Goal: Task Accomplishment & Management: Manage account settings

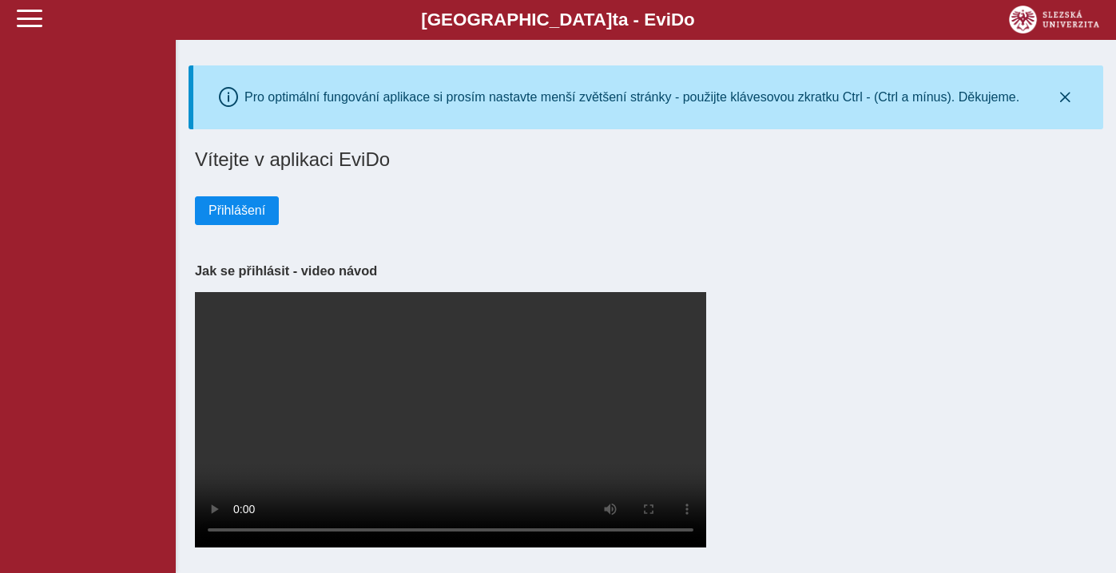
click at [252, 205] on span "Přihlášení" at bounding box center [236, 211] width 57 height 14
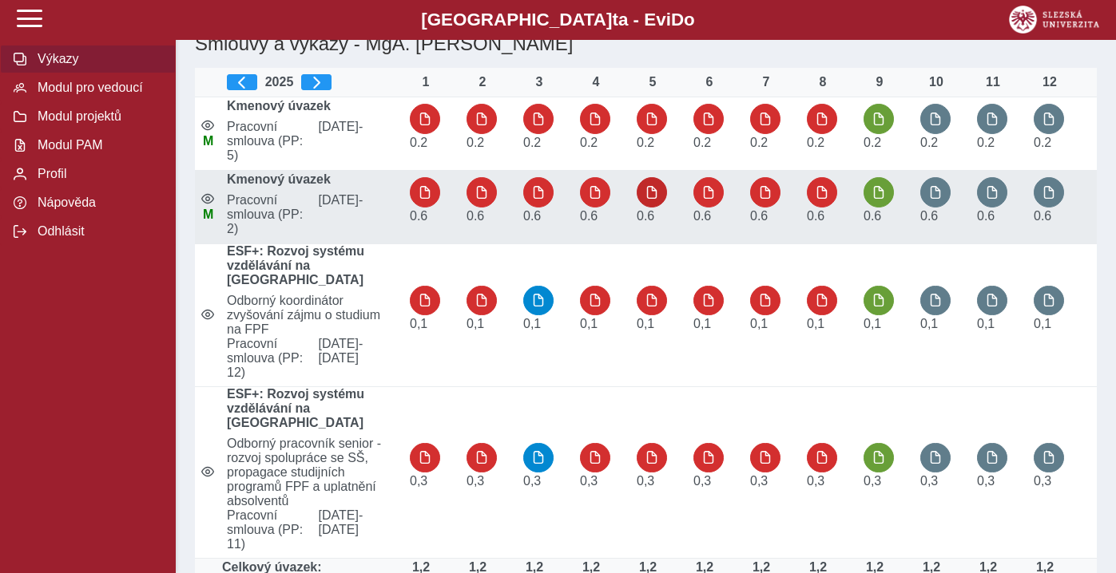
scroll to position [117, 0]
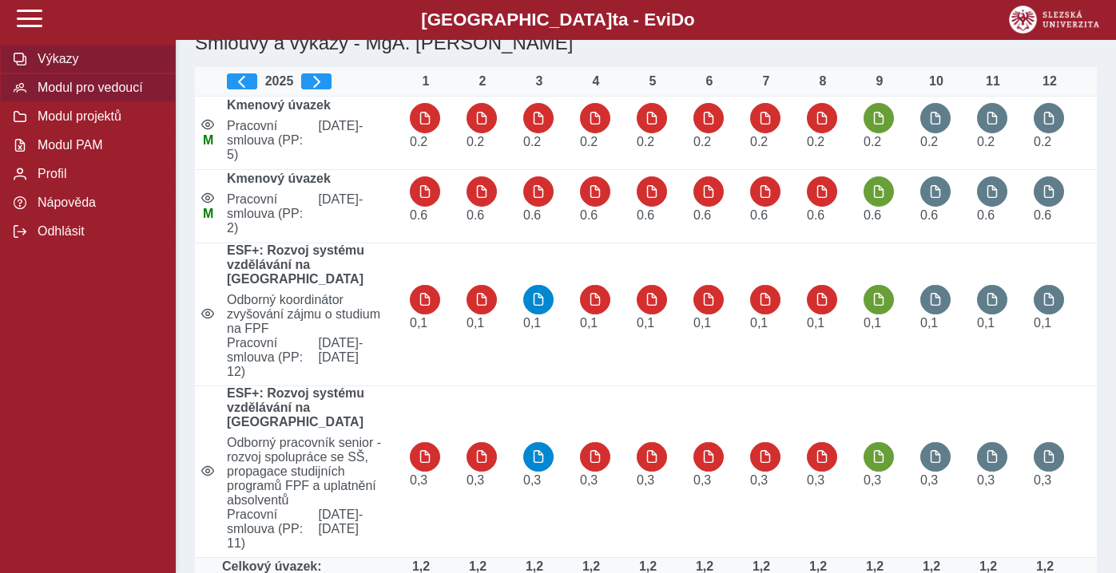
click at [98, 85] on span "Modul pro vedoucí" at bounding box center [97, 88] width 129 height 14
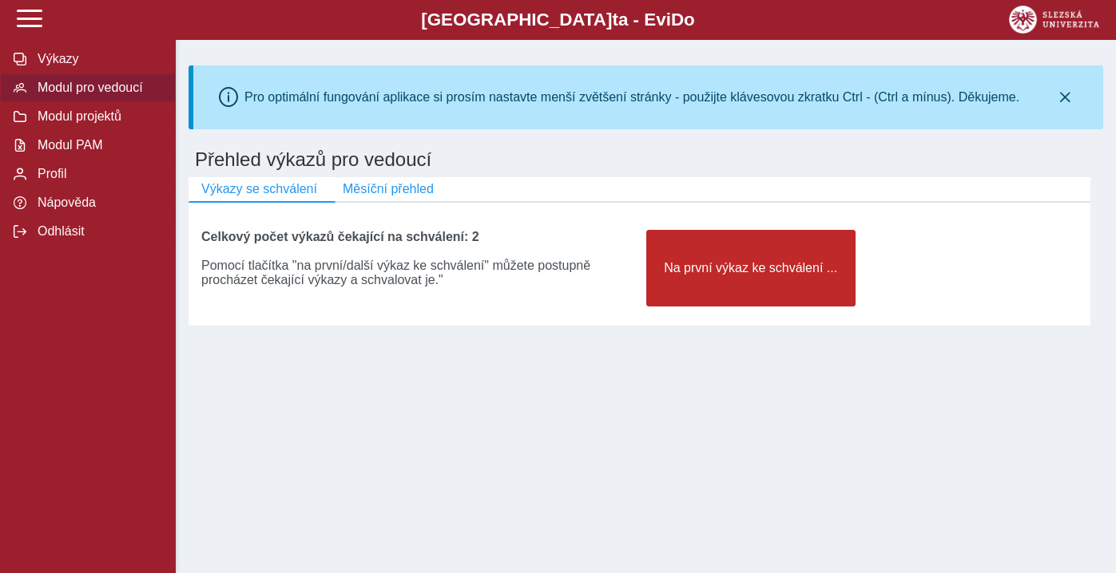
click at [824, 283] on button "Na první výkaz ke schválení ..." at bounding box center [750, 268] width 209 height 77
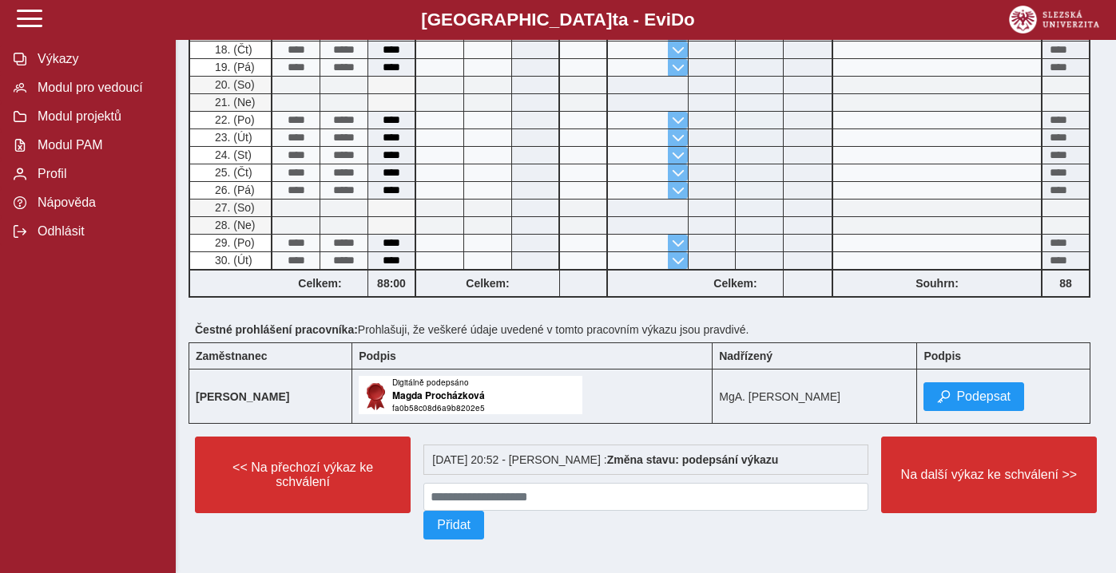
scroll to position [625, 0]
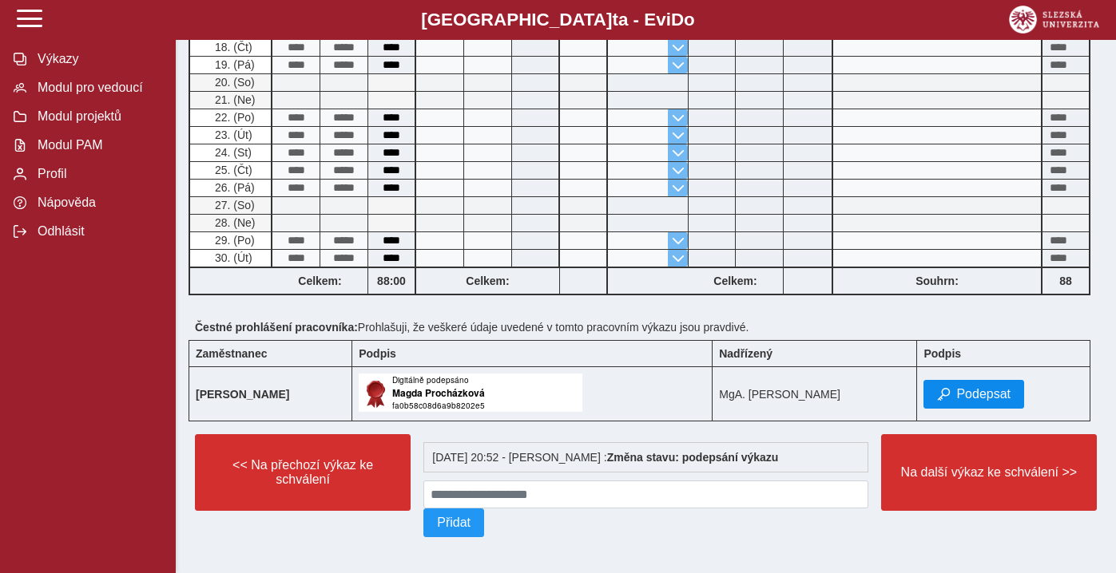
click at [966, 402] on span "Podepsat" at bounding box center [983, 394] width 54 height 14
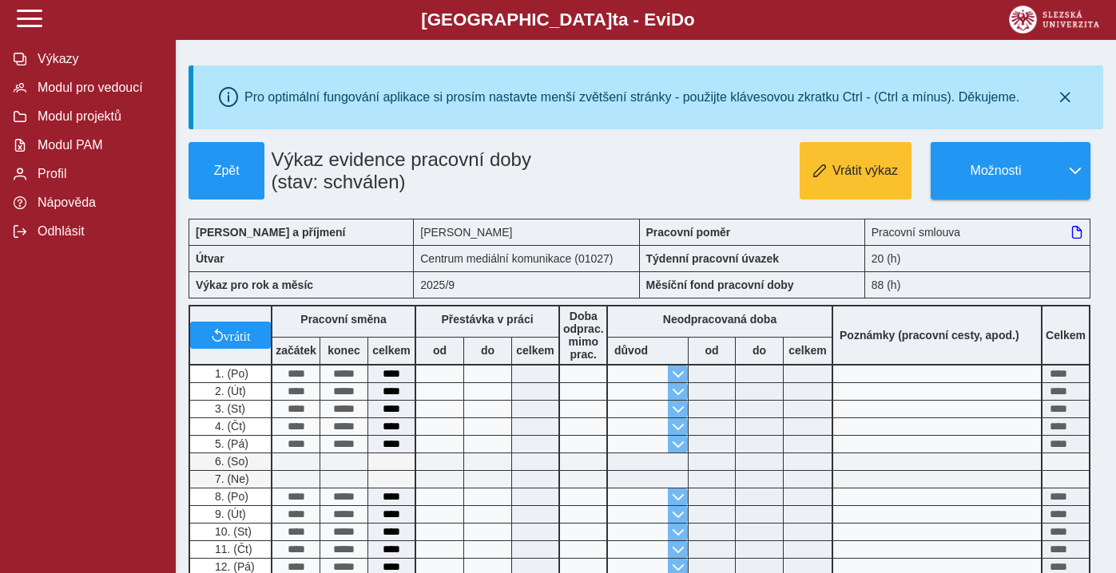
scroll to position [0, 0]
click at [1076, 171] on span "button" at bounding box center [1075, 171] width 13 height 13
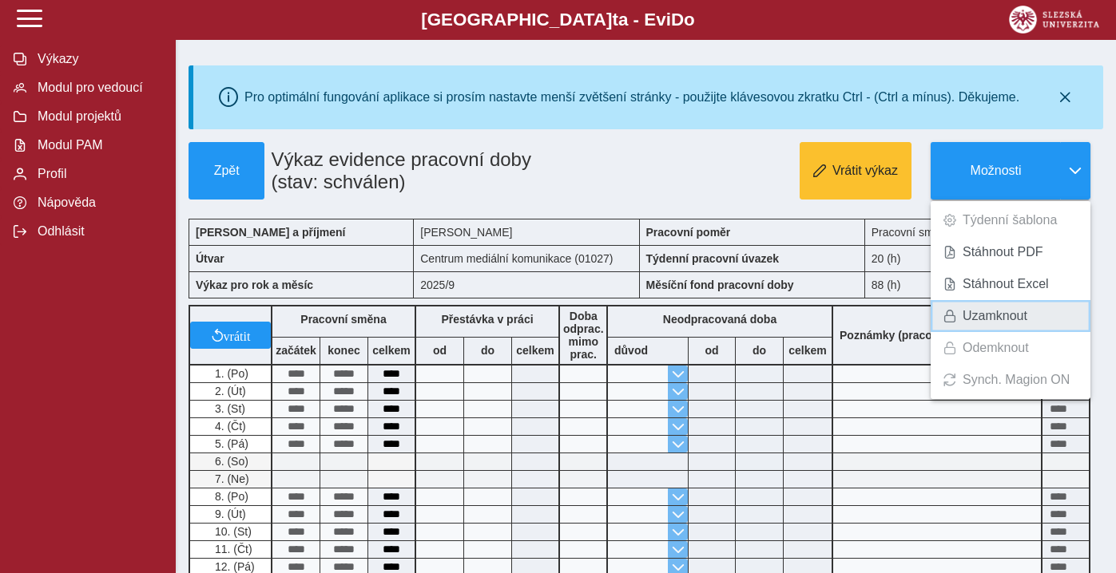
click at [999, 316] on span "Uzamknout" at bounding box center [994, 316] width 65 height 13
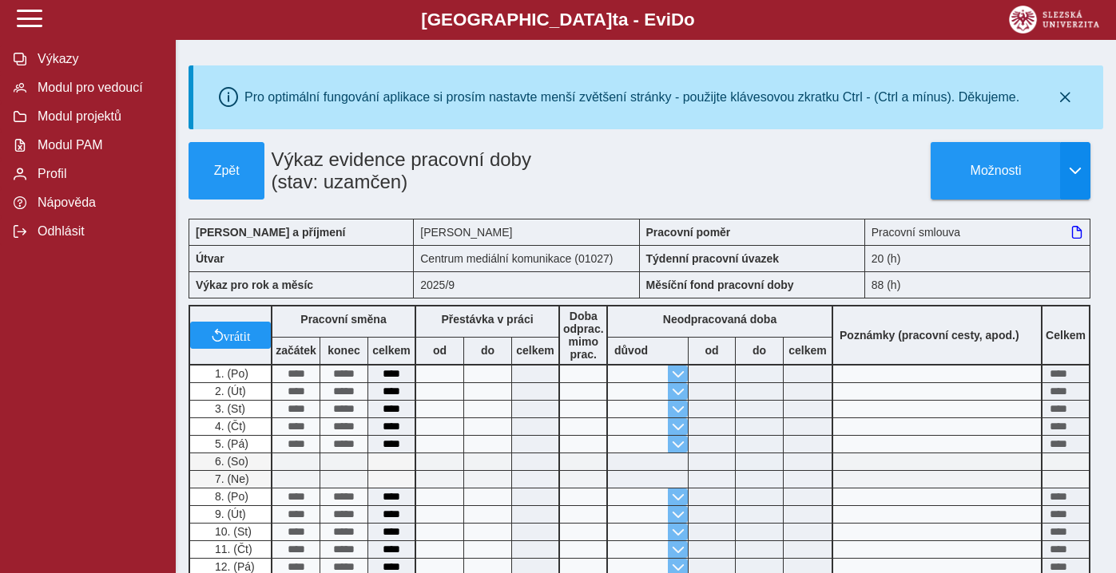
click at [1075, 180] on button "button" at bounding box center [1075, 171] width 30 height 58
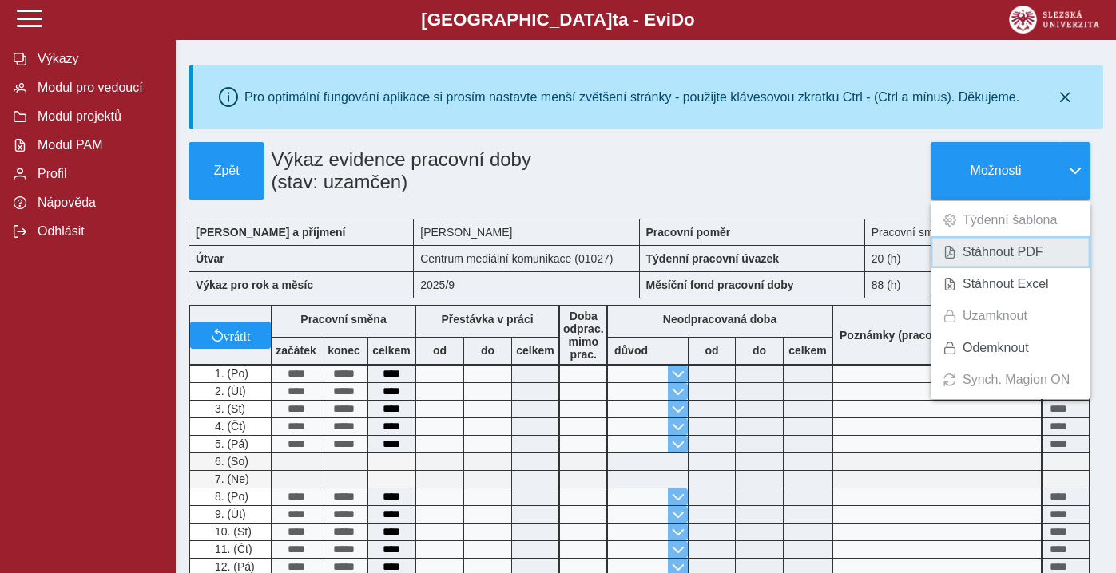
click at [1021, 252] on span "Stáhnout PDF" at bounding box center [1002, 252] width 81 height 13
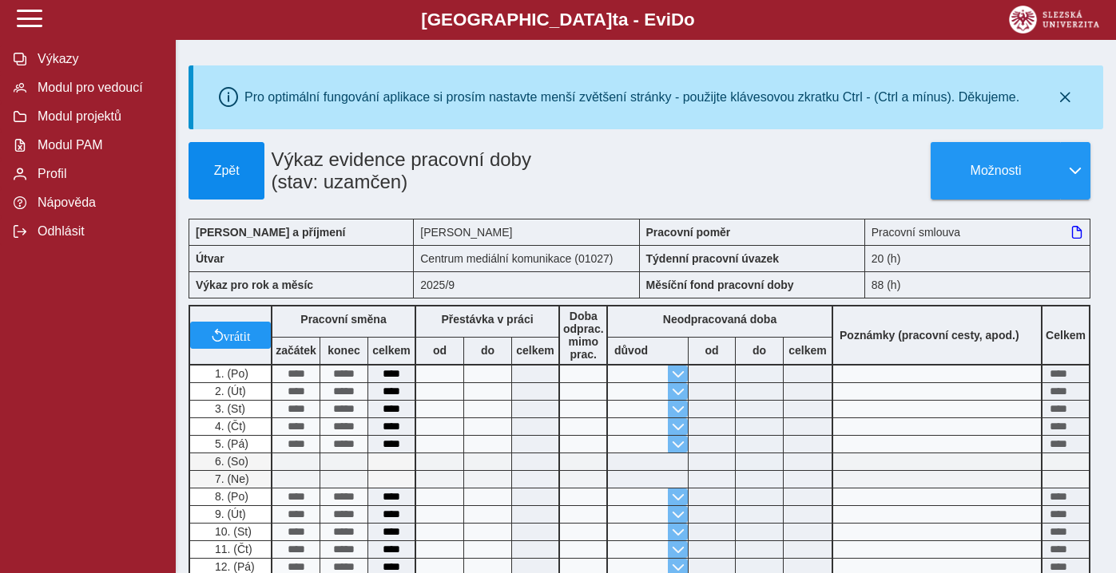
click at [240, 165] on span "Zpět" at bounding box center [226, 171] width 61 height 14
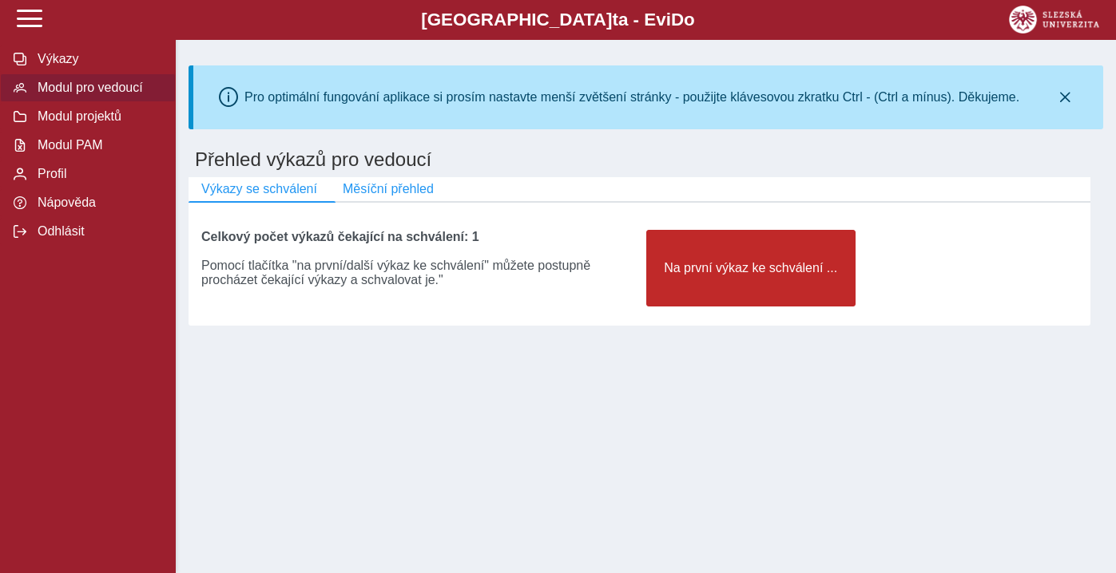
click at [823, 284] on button "Na první výkaz ke schválení ..." at bounding box center [750, 268] width 209 height 77
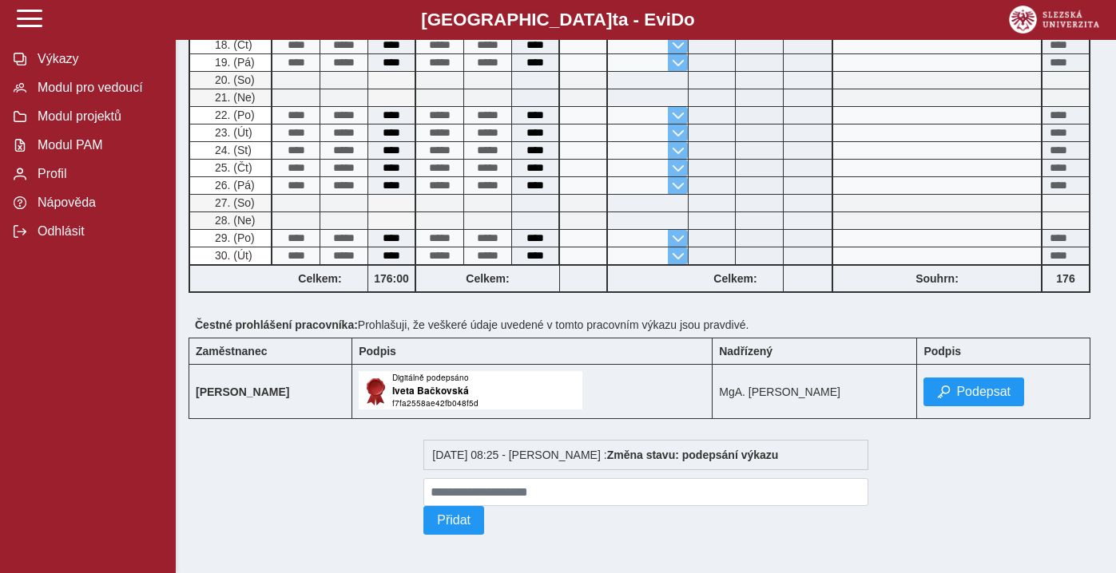
scroll to position [818, 0]
click at [990, 379] on button "Podepsat" at bounding box center [973, 392] width 101 height 29
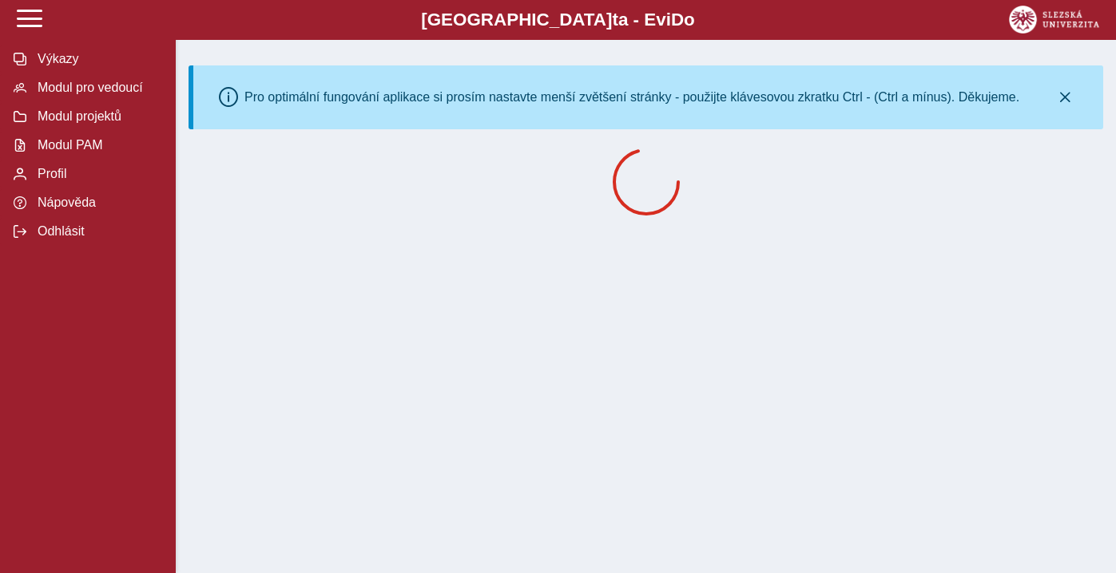
scroll to position [0, 0]
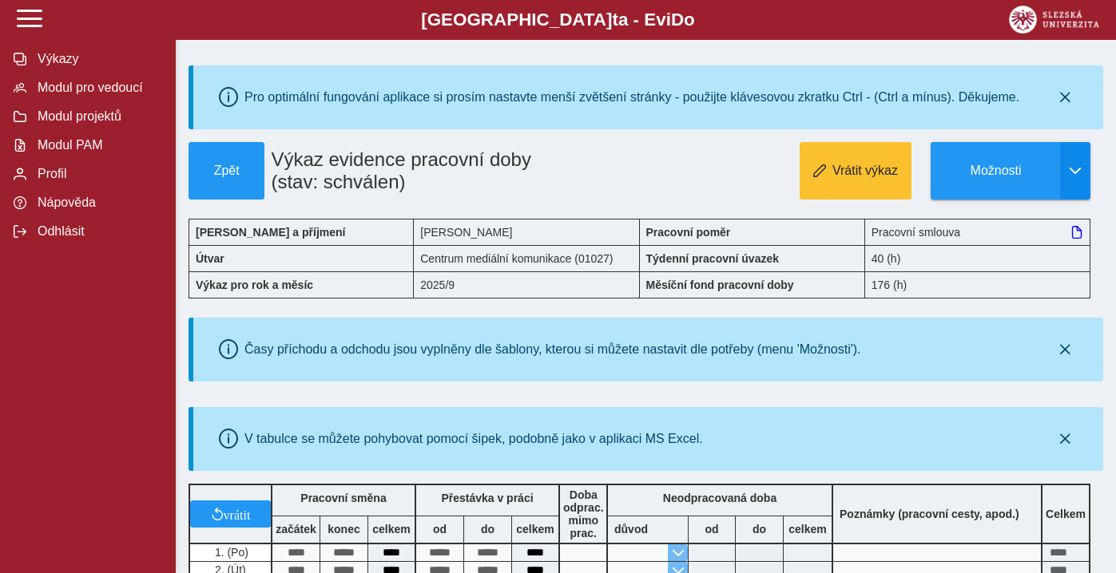
click at [1077, 180] on button "button" at bounding box center [1075, 171] width 30 height 58
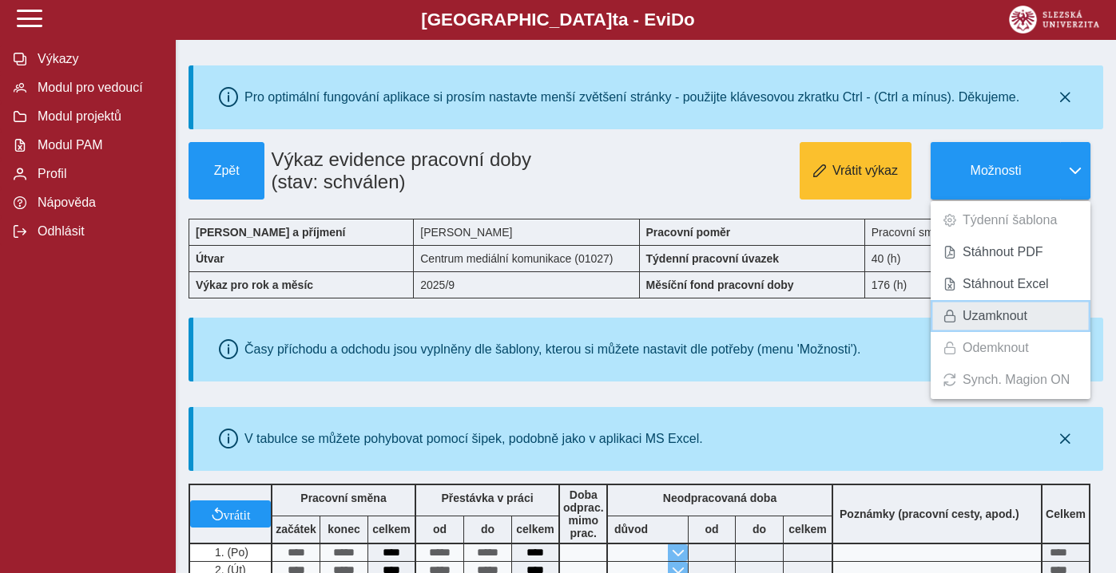
click at [983, 319] on span "Uzamknout" at bounding box center [994, 316] width 65 height 13
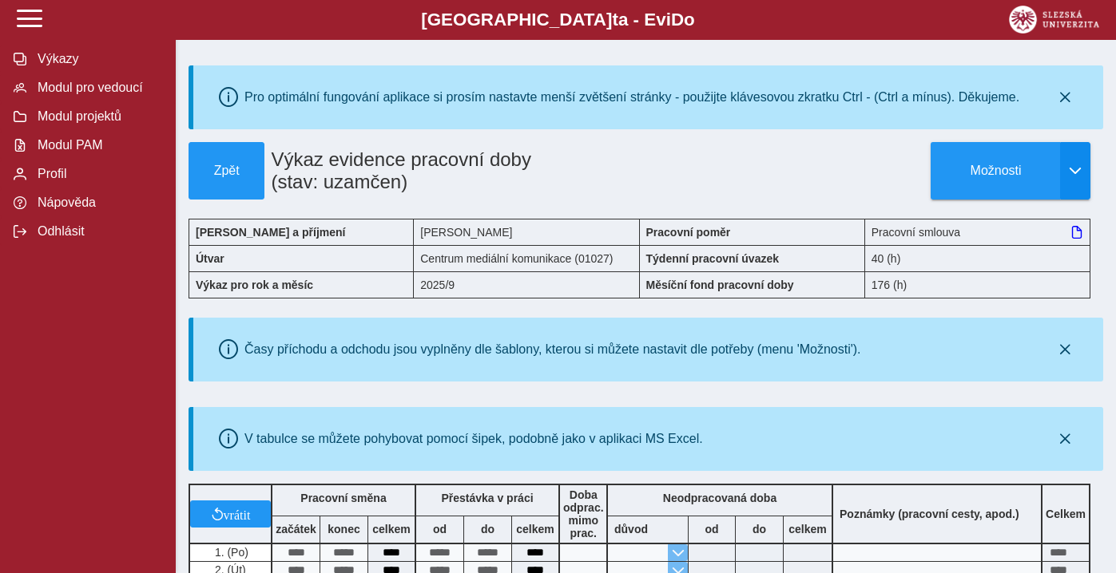
click at [1081, 161] on button "button" at bounding box center [1075, 171] width 30 height 58
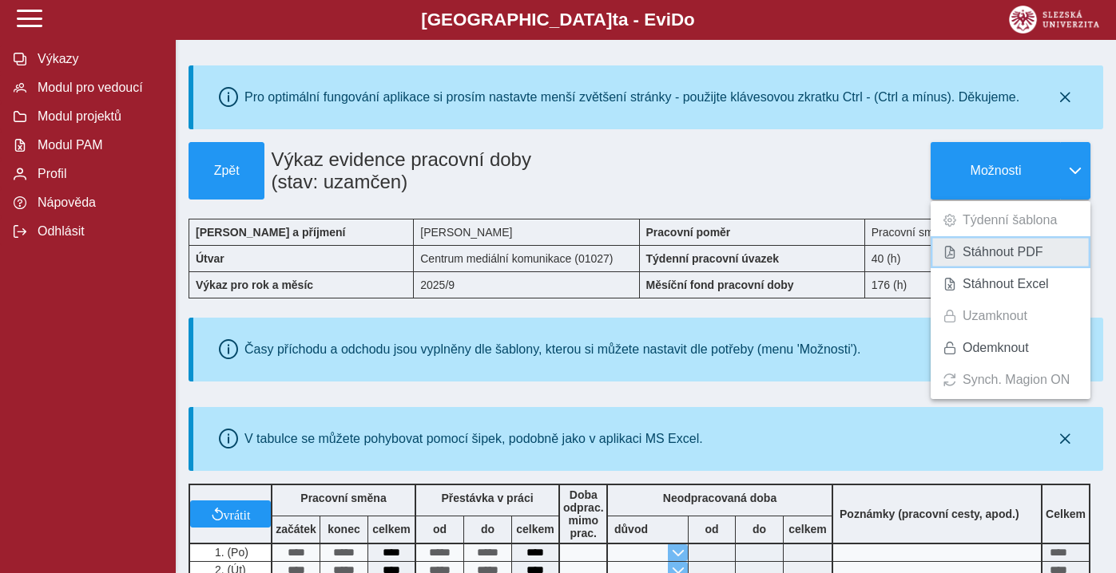
click at [1008, 251] on span "Stáhnout PDF" at bounding box center [1002, 252] width 81 height 13
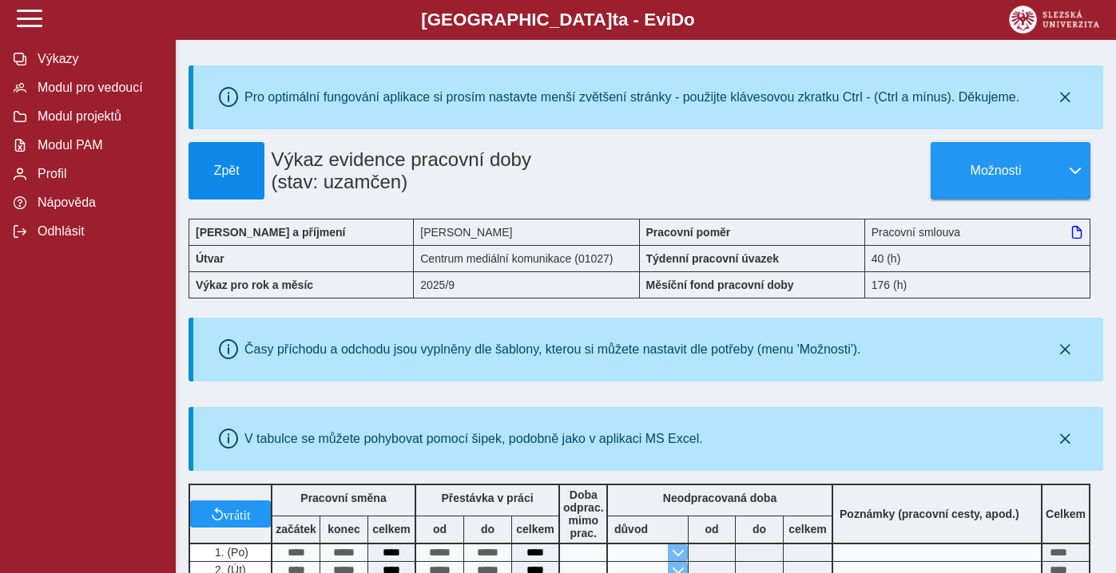
click at [228, 156] on button "Zpět" at bounding box center [226, 171] width 76 height 58
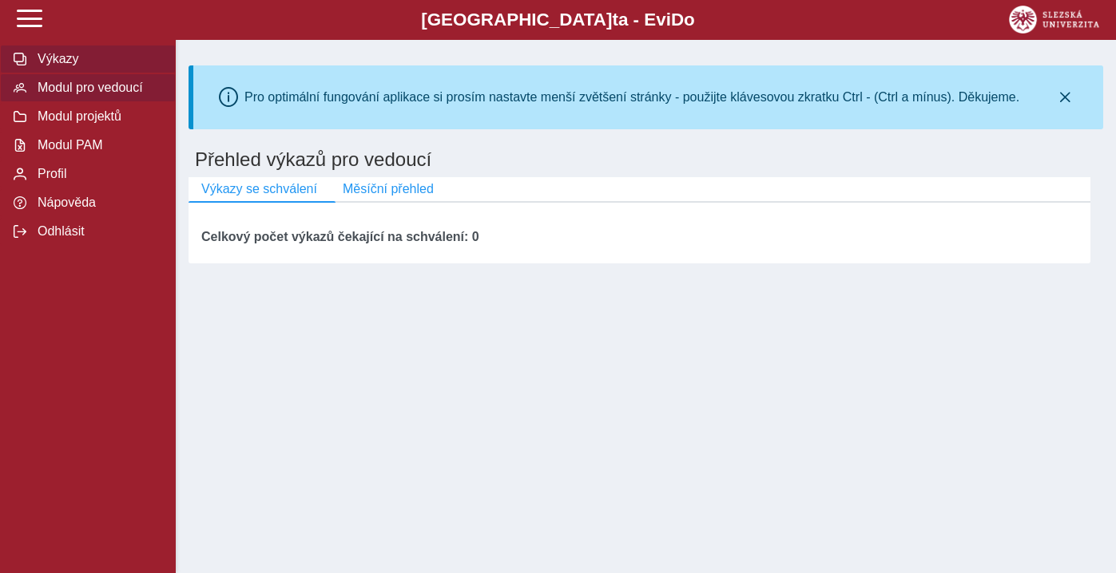
click at [76, 54] on span "Výkazy" at bounding box center [97, 59] width 129 height 14
